Goal: Task Accomplishment & Management: Book appointment/travel/reservation

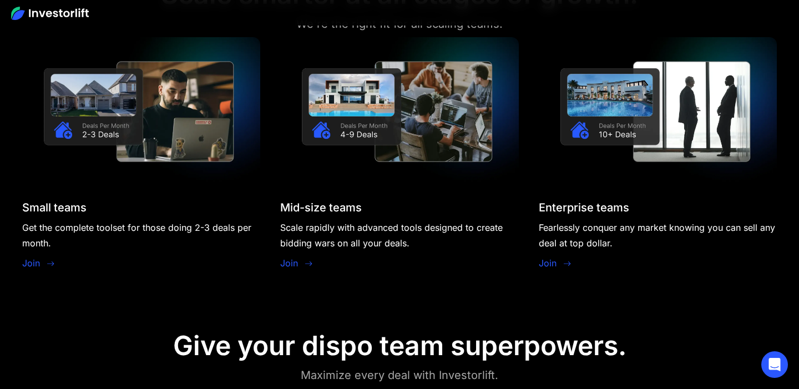
scroll to position [987, 0]
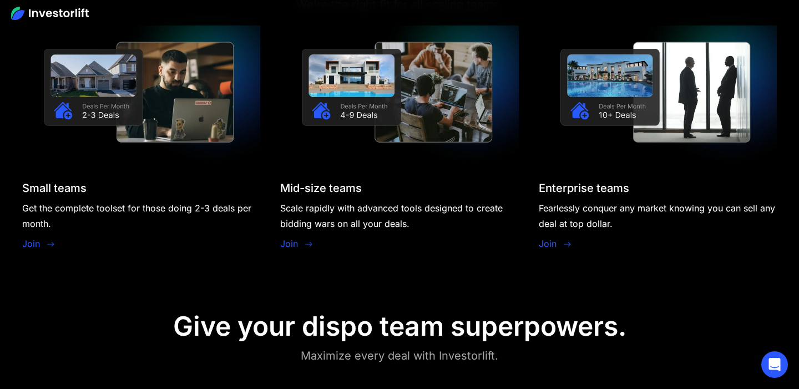
click at [293, 243] on link "Join" at bounding box center [289, 243] width 18 height 13
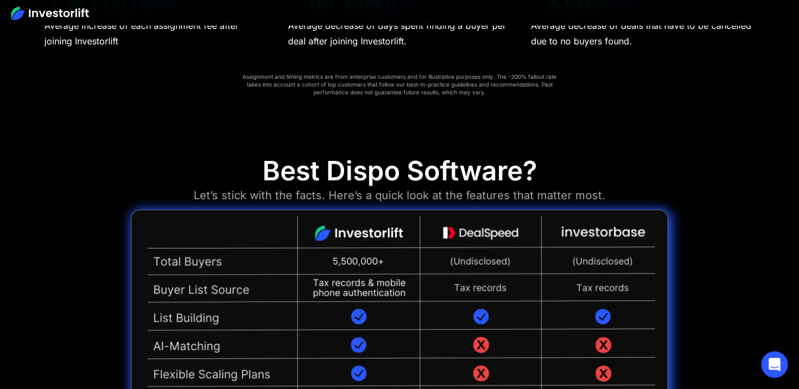
scroll to position [2356, 0]
